Goal: Check status: Check status

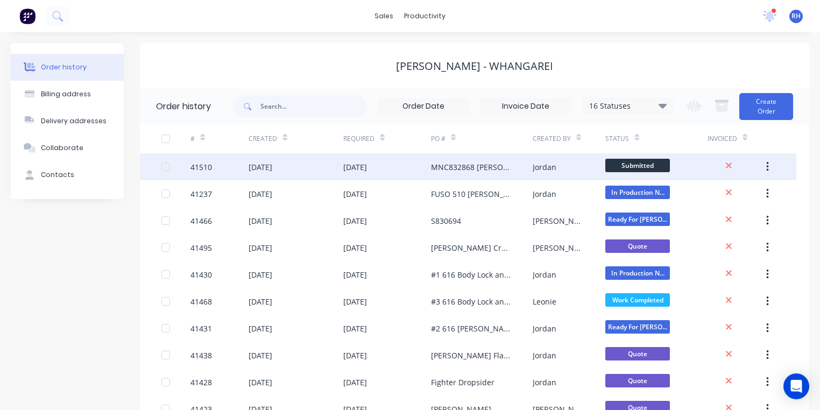
click at [270, 165] on div "[DATE]" at bounding box center [261, 166] width 24 height 11
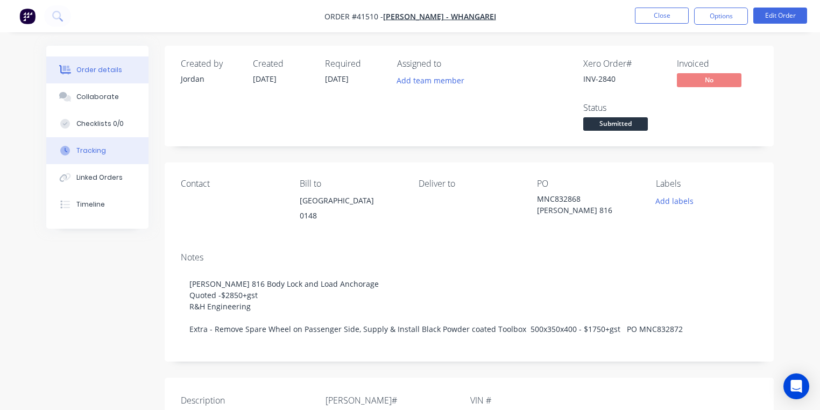
click at [95, 154] on div "Tracking" at bounding box center [91, 151] width 30 height 10
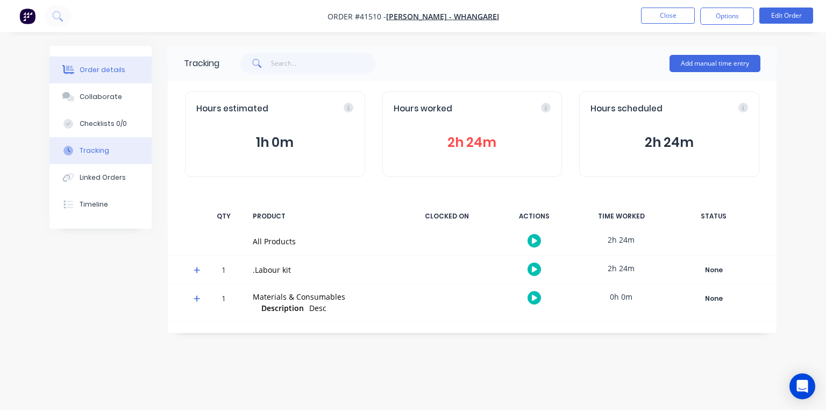
click at [83, 63] on button "Order details" at bounding box center [101, 69] width 102 height 27
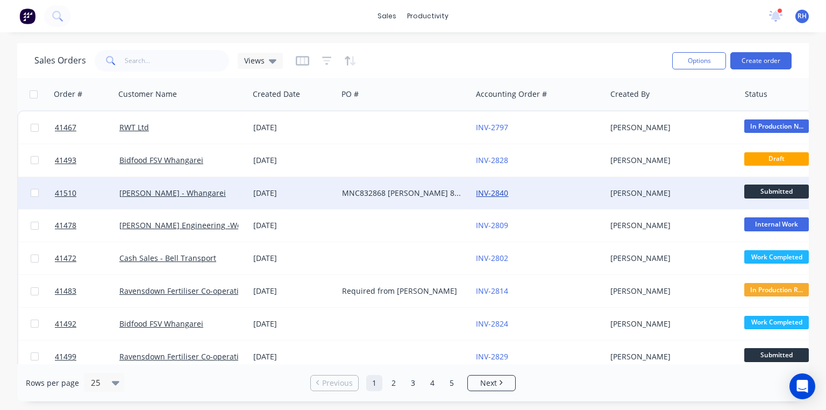
click at [487, 194] on link "INV-2840" at bounding box center [492, 193] width 32 height 10
